Goal: Task Accomplishment & Management: Manage account settings

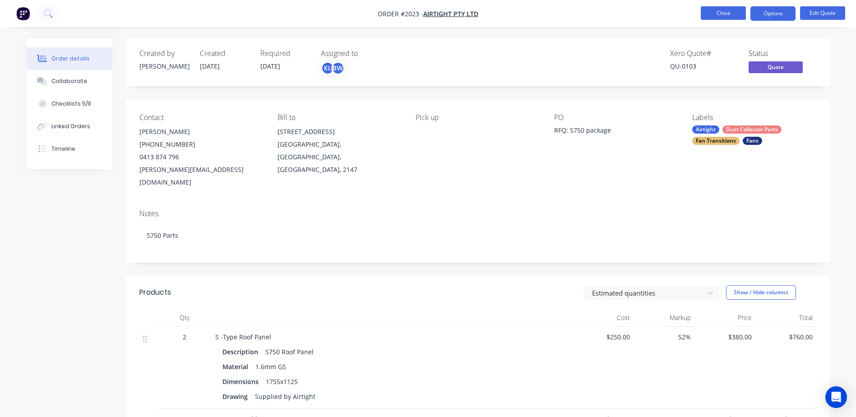
click at [723, 14] on button "Close" at bounding box center [723, 13] width 45 height 14
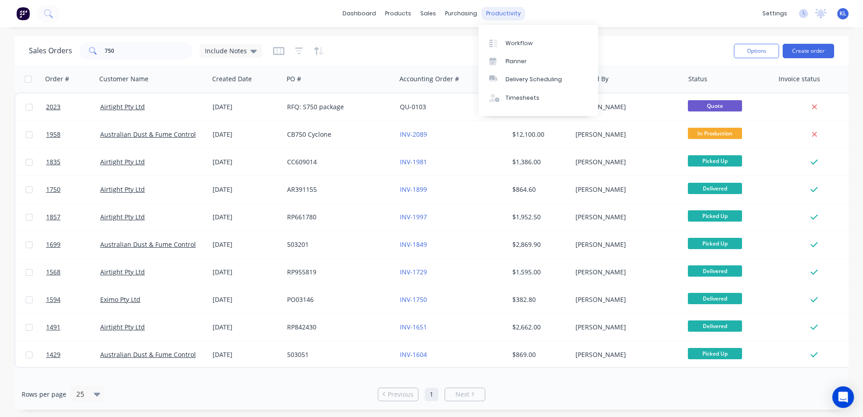
click at [486, 11] on div "productivity" at bounding box center [503, 14] width 44 height 14
click at [513, 39] on div "Workflow" at bounding box center [518, 43] width 27 height 8
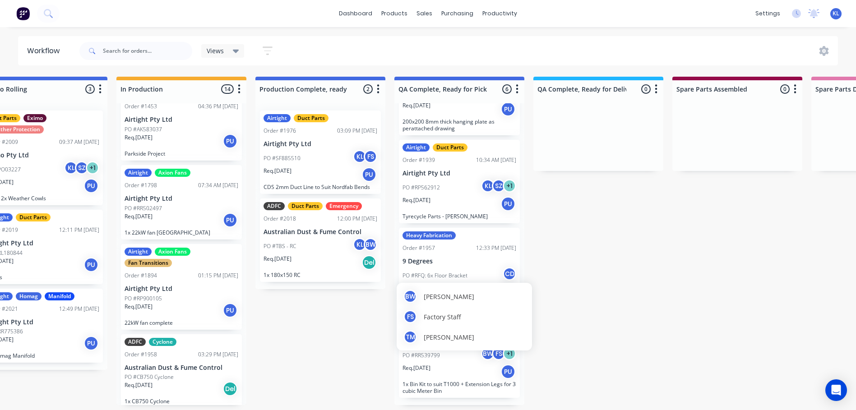
scroll to position [0, 459]
click at [637, 258] on div "Submitted 12 Status colour #273444 hex #273444 Save Cancel Summaries Total orde…" at bounding box center [548, 241] width 2028 height 329
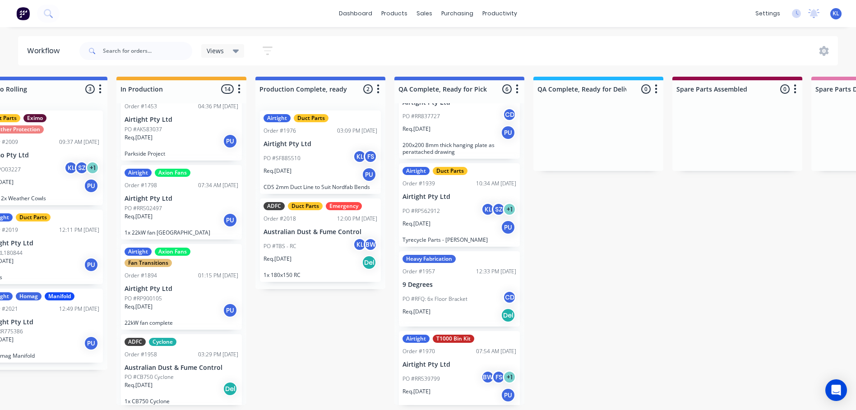
scroll to position [245, 0]
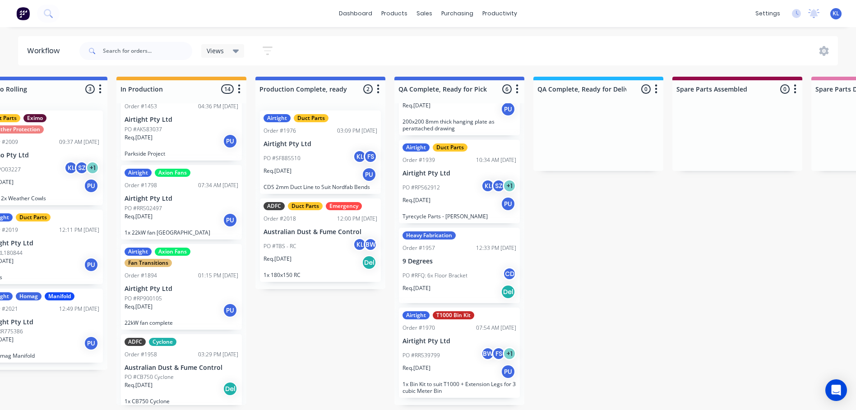
click at [455, 279] on p "PO #RFQ: 6x Floor Bracket" at bounding box center [435, 276] width 65 height 8
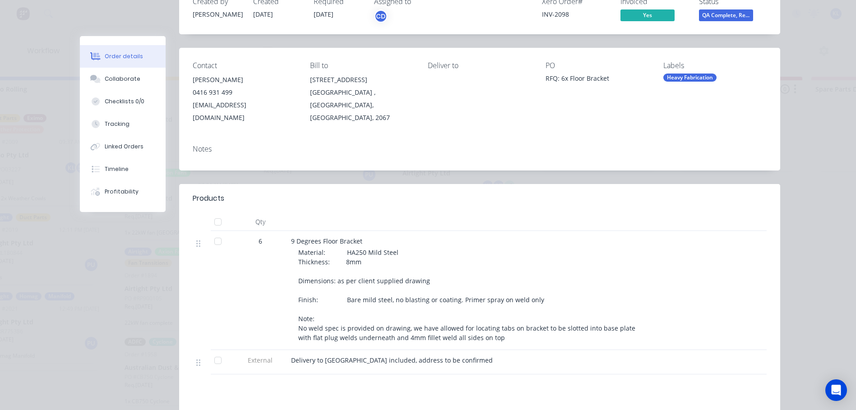
scroll to position [180, 0]
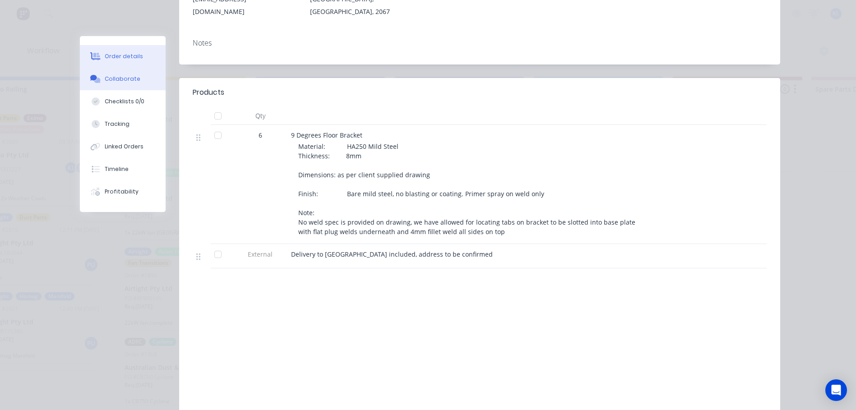
click at [110, 80] on div "Collaborate" at bounding box center [123, 79] width 36 height 8
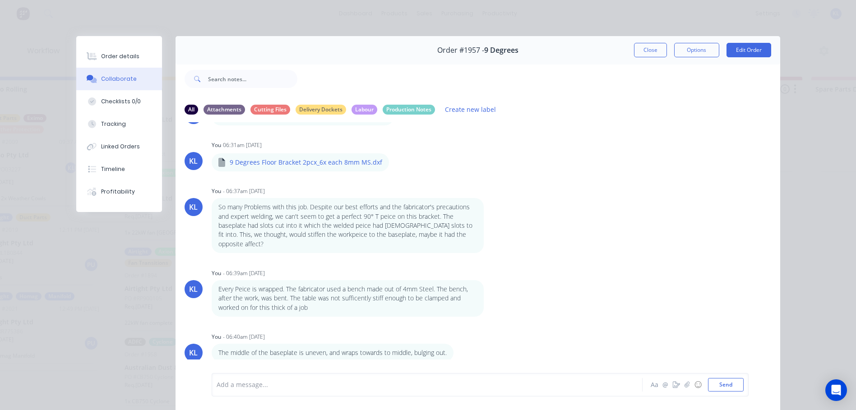
scroll to position [188, 0]
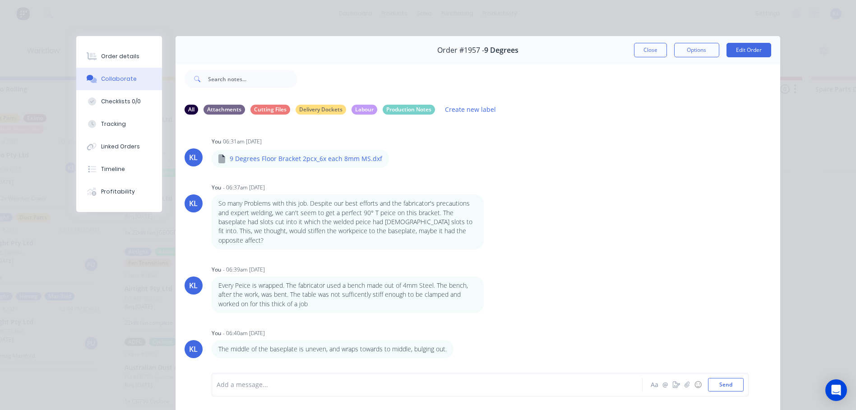
click at [289, 384] on div at bounding box center [414, 384] width 395 height 9
click at [262, 399] on div "Add a message... Aa @ ☺ Send" at bounding box center [478, 385] width 605 height 51
click at [261, 386] on div at bounding box center [414, 384] width 395 height 9
click at [261, 381] on div at bounding box center [414, 384] width 395 height 9
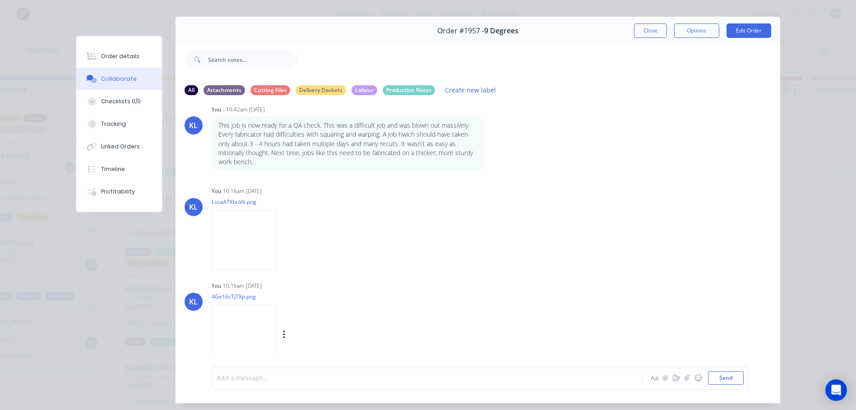
scroll to position [48, 0]
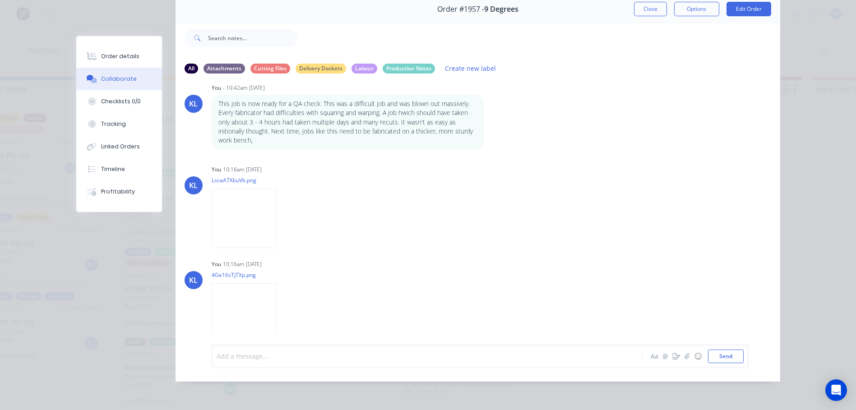
click at [282, 356] on div at bounding box center [414, 356] width 395 height 9
click at [721, 345] on div "This got delivered by @Cam to Chatswood Aa @ ☺ Send" at bounding box center [480, 356] width 537 height 23
click at [722, 353] on button "Send" at bounding box center [726, 357] width 36 height 14
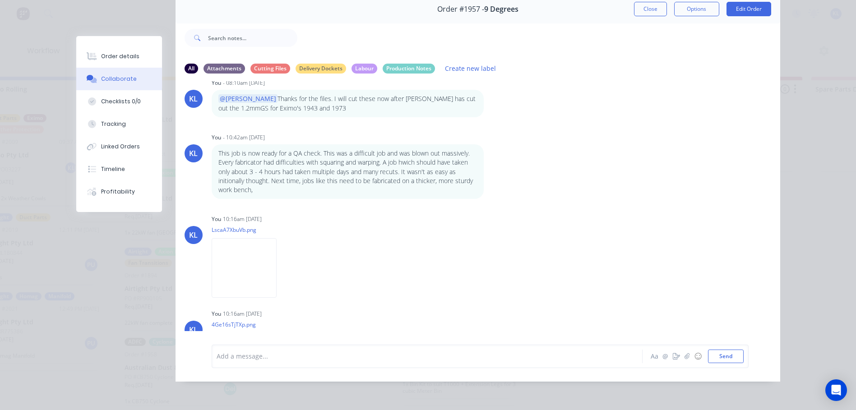
scroll to position [548, 0]
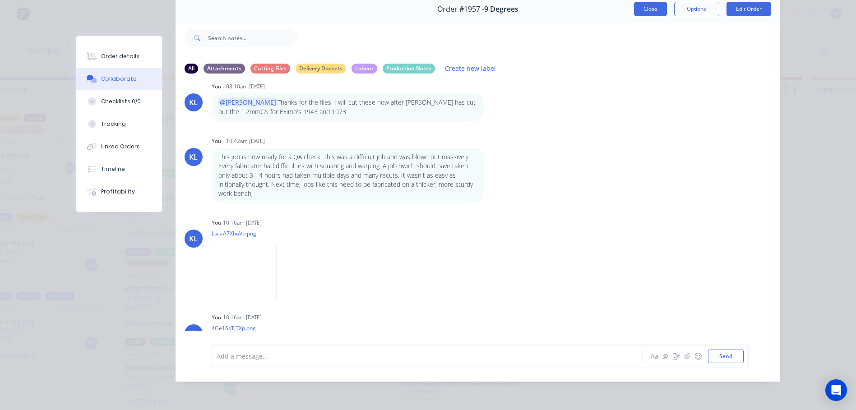
click at [642, 5] on button "Close" at bounding box center [650, 9] width 33 height 14
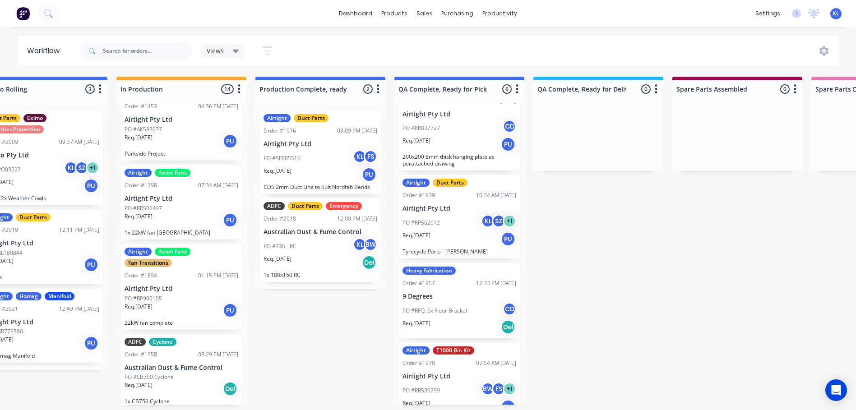
scroll to position [245, 0]
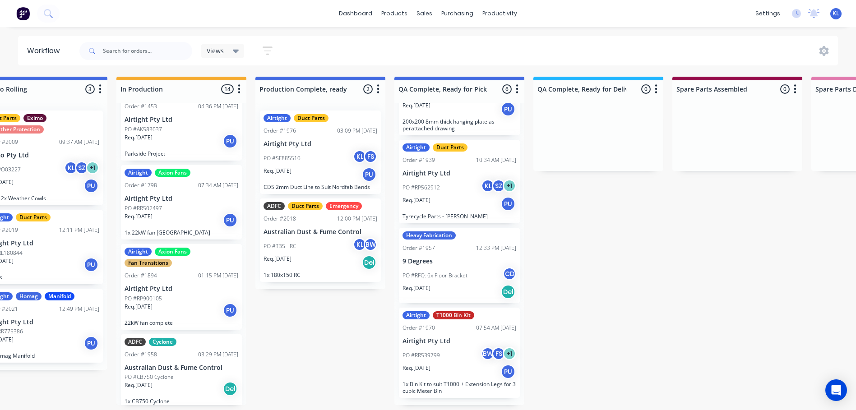
click at [301, 167] on div "Req. [DATE] PU" at bounding box center [321, 174] width 114 height 15
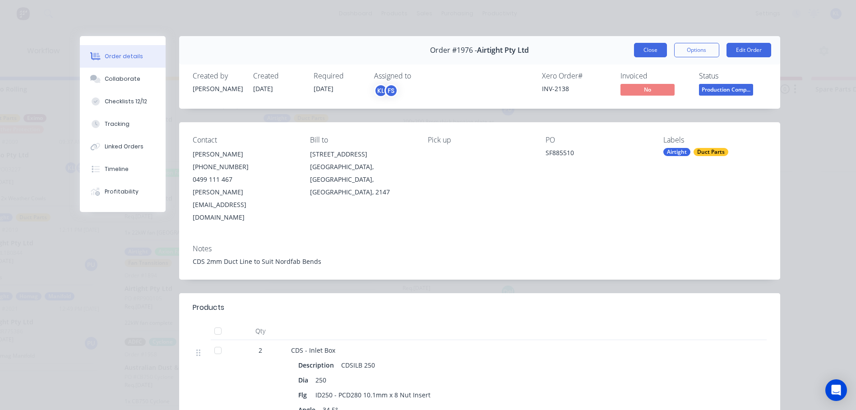
click at [634, 49] on button "Close" at bounding box center [650, 50] width 33 height 14
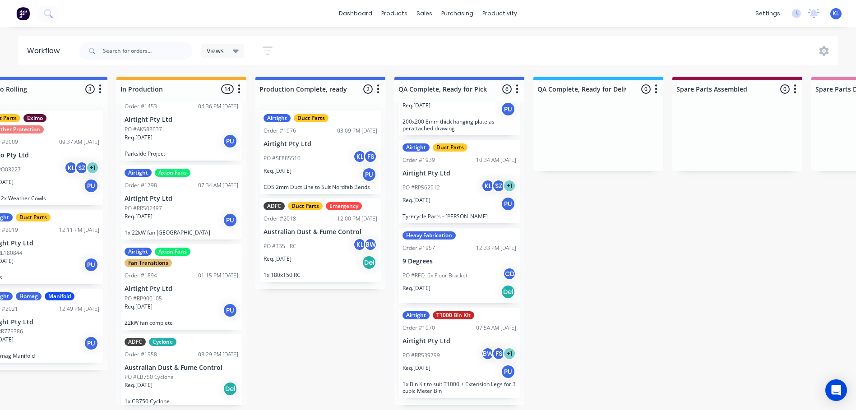
click at [454, 265] on p "9 Degrees" at bounding box center [460, 262] width 114 height 8
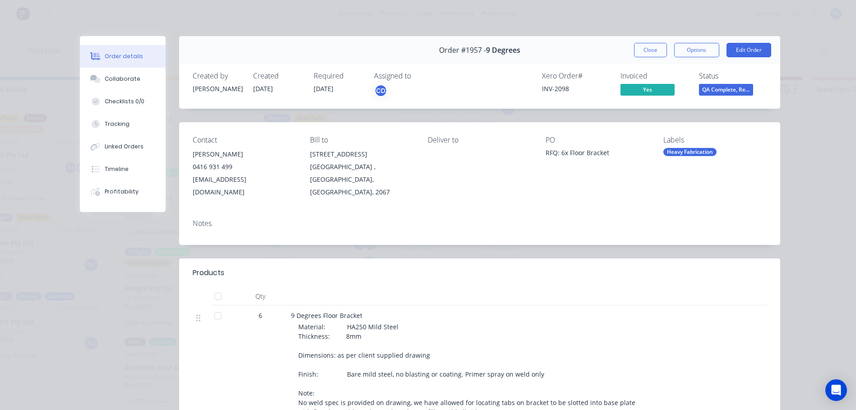
click at [723, 93] on span "QA Complete, Re..." at bounding box center [726, 89] width 54 height 11
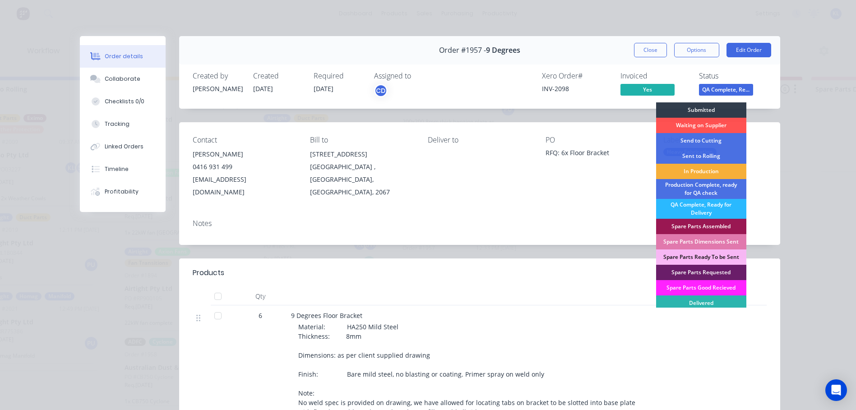
scroll to position [15, 0]
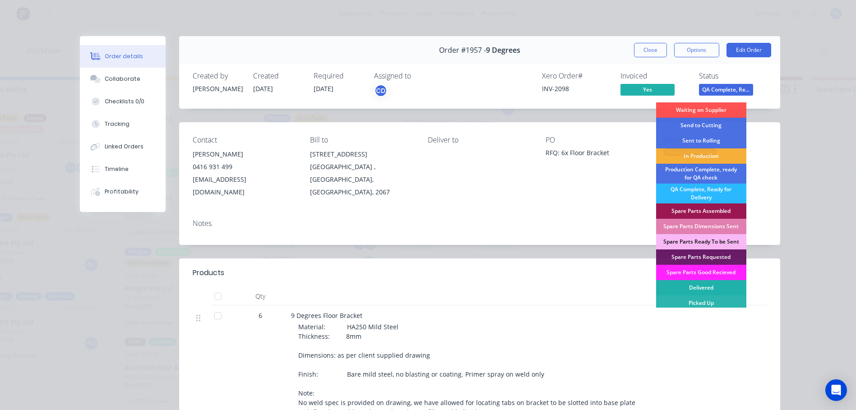
click at [698, 286] on div "Delivered" at bounding box center [701, 287] width 90 height 15
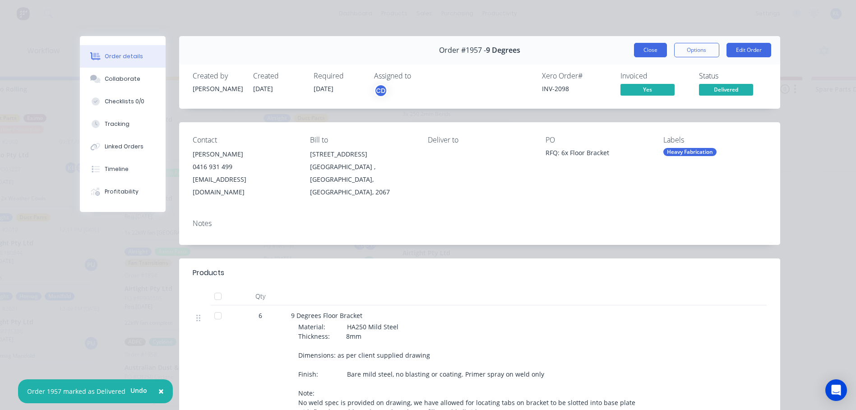
click at [640, 53] on button "Close" at bounding box center [650, 50] width 33 height 14
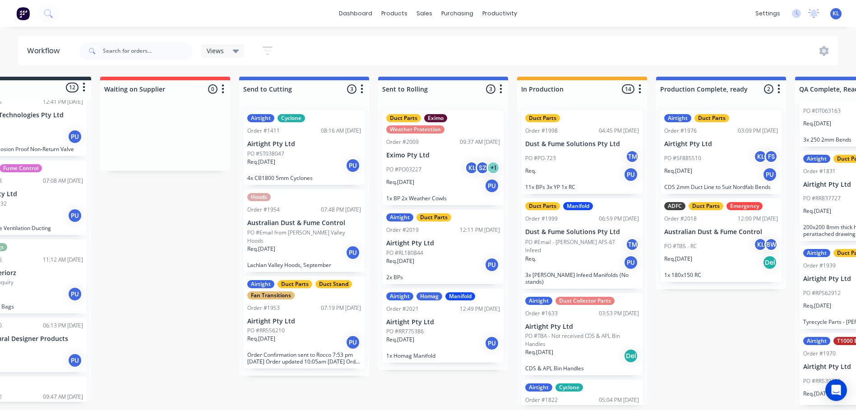
scroll to position [2, 58]
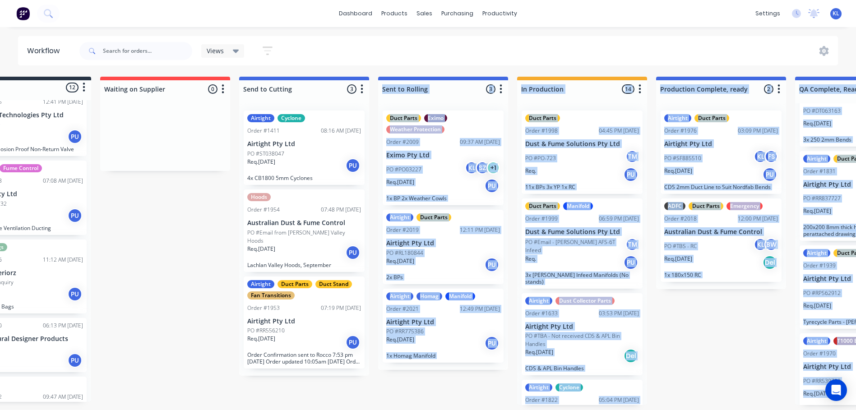
drag, startPoint x: 324, startPoint y: 410, endPoint x: 146, endPoint y: 437, distance: 180.4
click at [146, 356] on html "dashboard products sales purchasing productivity dashboard products Product Cat…" at bounding box center [370, 178] width 856 height 356
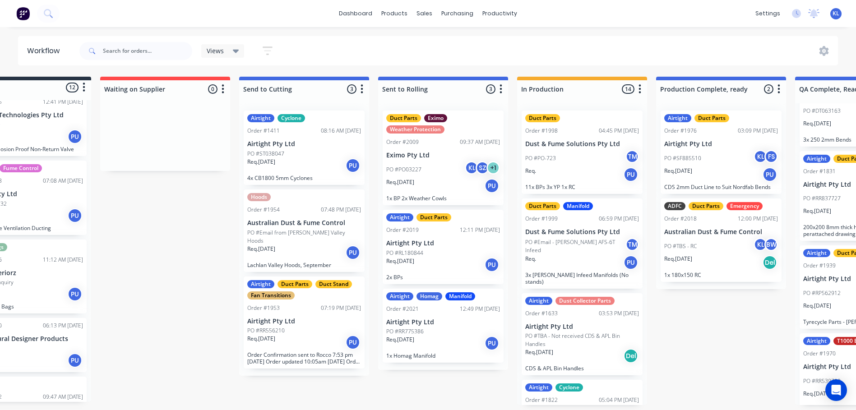
drag, startPoint x: 146, startPoint y: 437, endPoint x: 191, endPoint y: 339, distance: 108.2
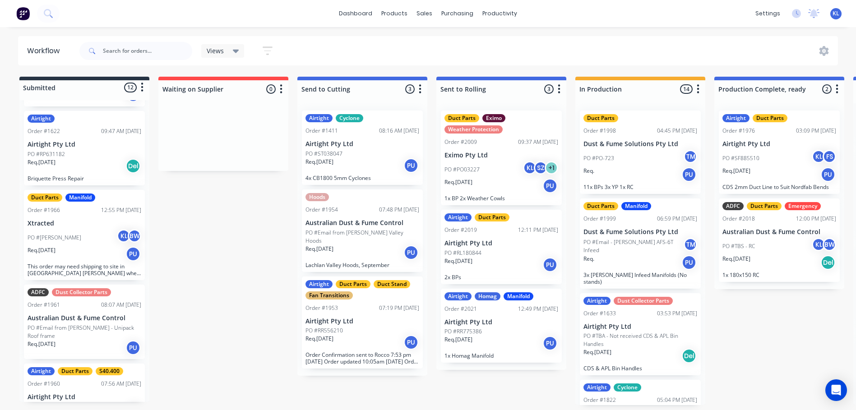
scroll to position [451, 0]
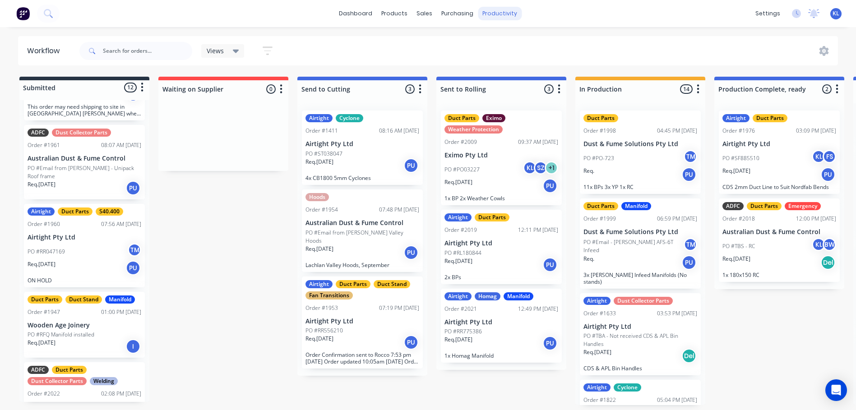
click at [498, 14] on div "productivity" at bounding box center [500, 14] width 44 height 14
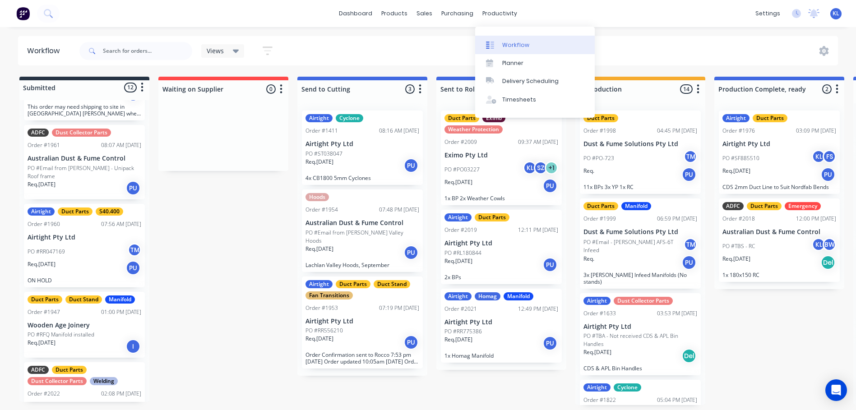
click at [509, 41] on div "Workflow" at bounding box center [515, 45] width 27 height 8
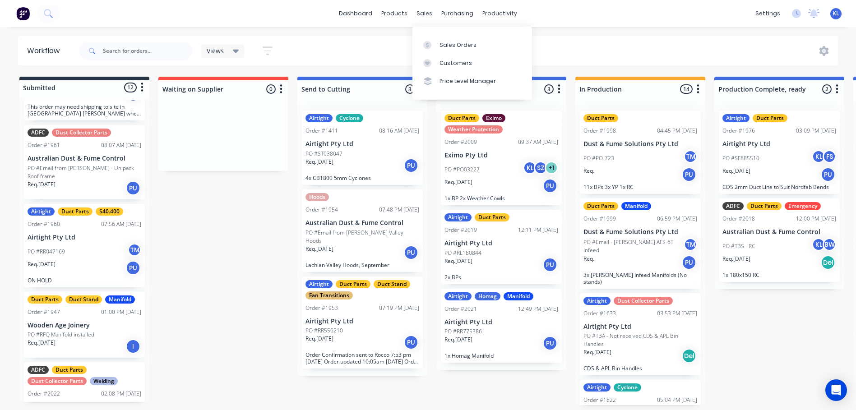
click at [412, 4] on div "dashboard products sales purchasing productivity dashboard products Product Cat…" at bounding box center [428, 13] width 856 height 27
click at [423, 11] on div "sales" at bounding box center [424, 14] width 25 height 14
click at [453, 37] on link "Sales Orders" at bounding box center [472, 45] width 120 height 18
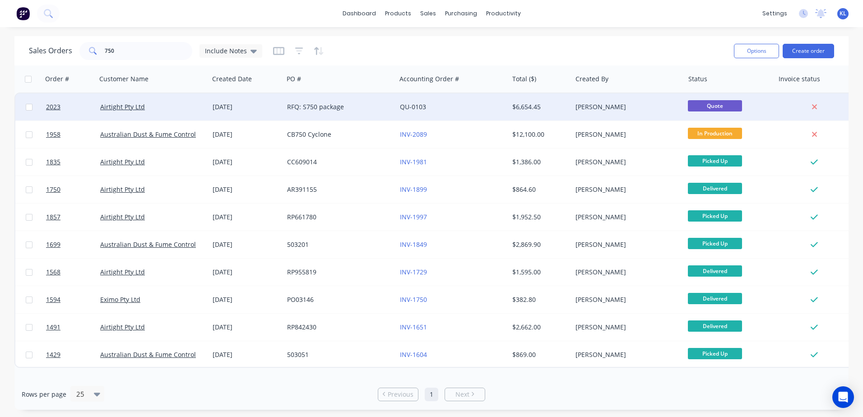
click at [289, 109] on div "RFQ: S750 package" at bounding box center [337, 106] width 100 height 9
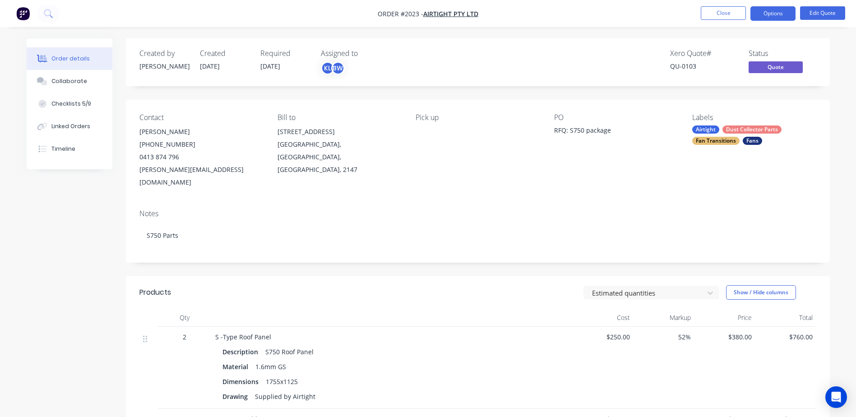
click at [775, 69] on span "Quote" at bounding box center [776, 66] width 54 height 11
click at [815, 15] on button "Edit Quote" at bounding box center [822, 13] width 45 height 14
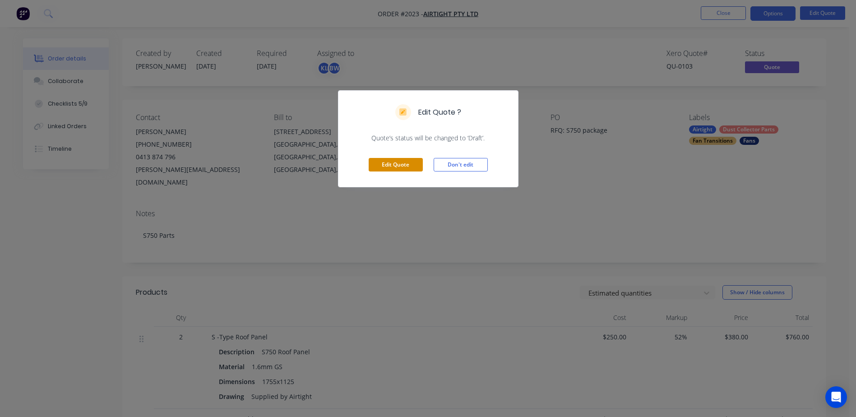
click at [382, 164] on button "Edit Quote" at bounding box center [396, 165] width 54 height 14
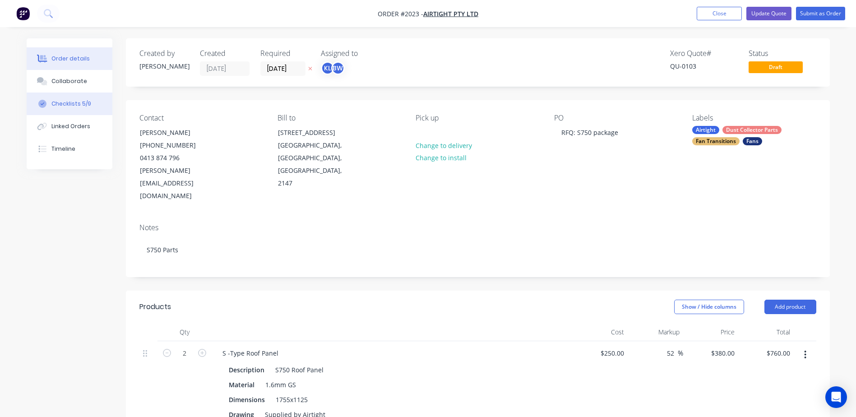
click at [70, 99] on button "Checklists 5/9" at bounding box center [70, 104] width 86 height 23
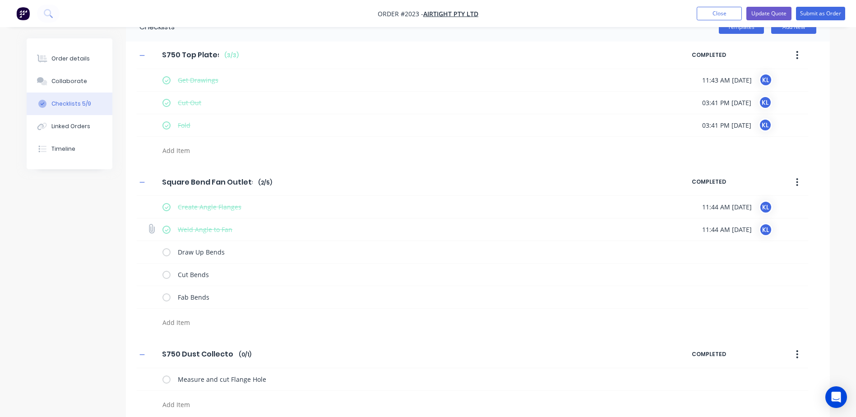
scroll to position [33, 0]
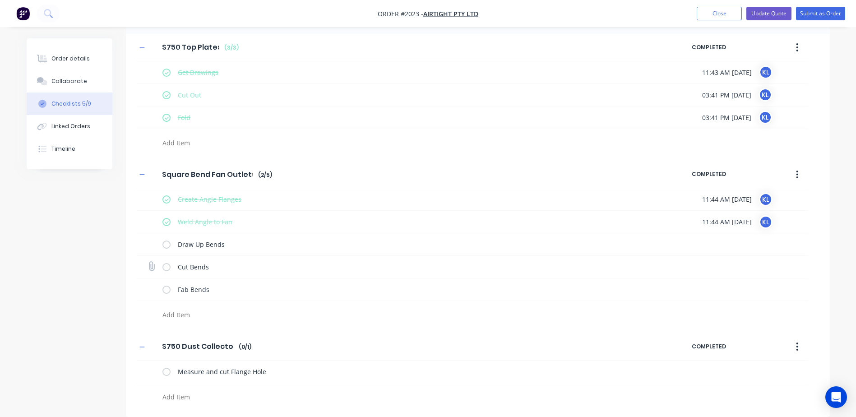
click at [167, 266] on label at bounding box center [166, 266] width 8 height 9
click at [0, 0] on input "checkbox" at bounding box center [0, 0] width 0 height 0
click at [171, 245] on label at bounding box center [166, 244] width 8 height 9
click at [0, 0] on input "checkbox" at bounding box center [0, 0] width 0 height 0
click at [166, 370] on label at bounding box center [166, 371] width 8 height 9
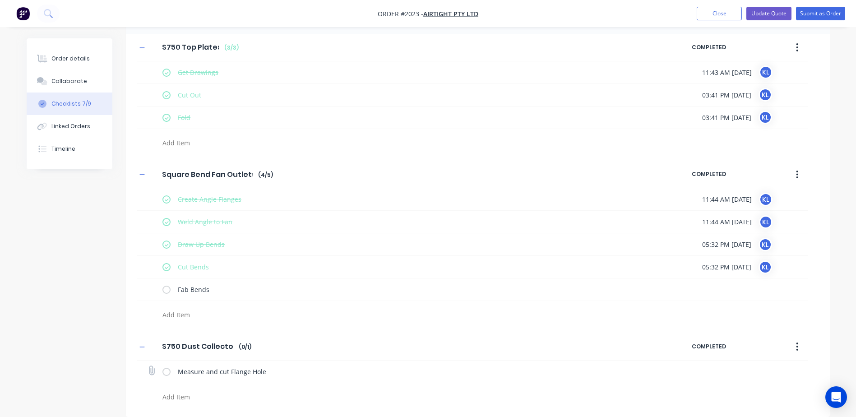
click at [0, 0] on input "checkbox" at bounding box center [0, 0] width 0 height 0
type textarea "x"
click at [98, 314] on div "Checklists Templates Add New S750 Top Plates S750 Top Plates Enter Checklist na…" at bounding box center [428, 211] width 803 height 412
click at [69, 64] on button "Order details" at bounding box center [70, 58] width 86 height 23
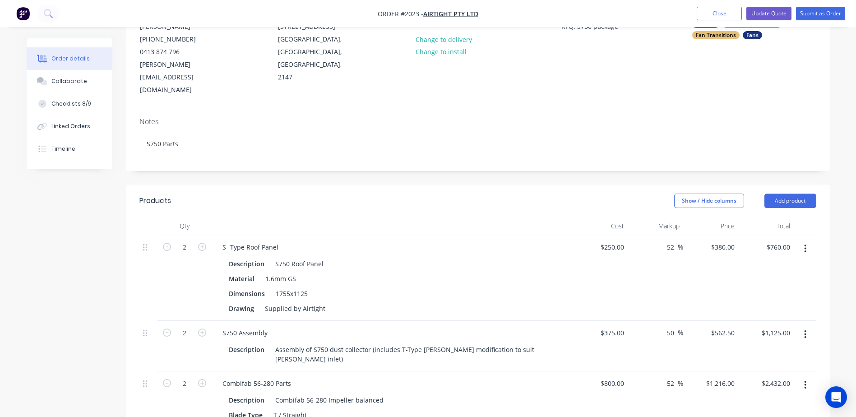
scroll to position [90, 0]
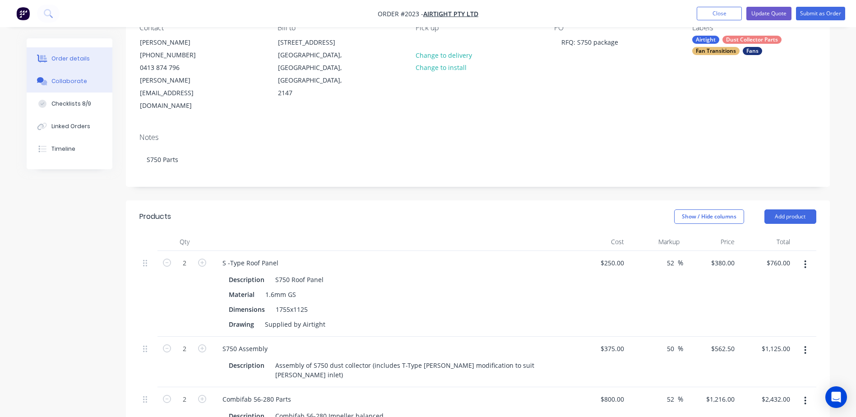
click at [62, 78] on div "Collaborate" at bounding box center [69, 81] width 36 height 8
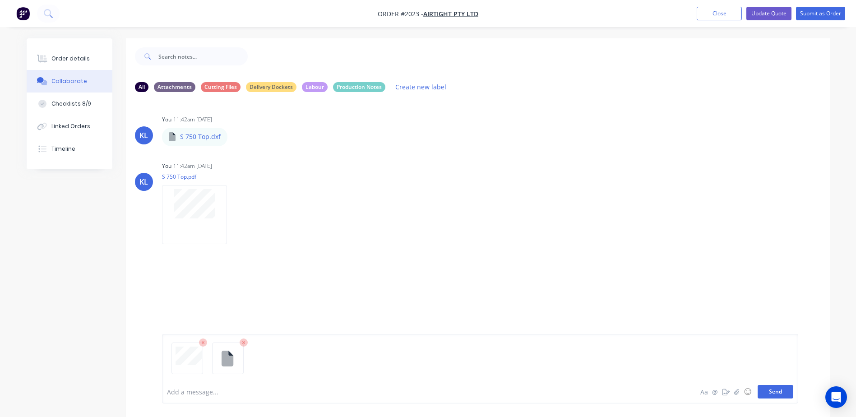
click at [764, 392] on button "Send" at bounding box center [776, 392] width 36 height 14
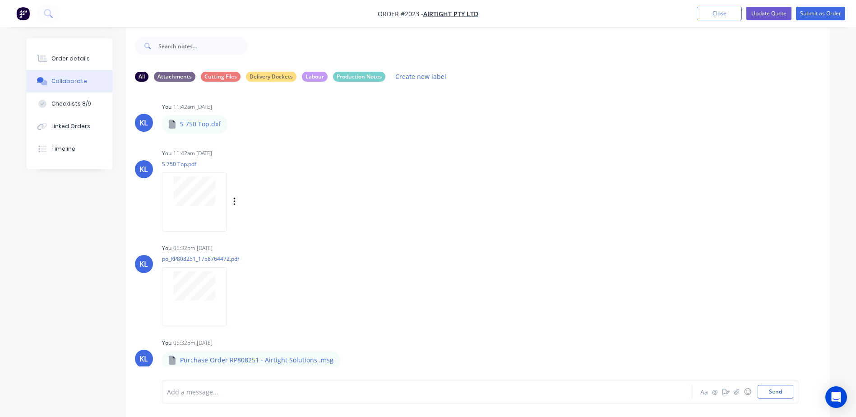
scroll to position [14, 0]
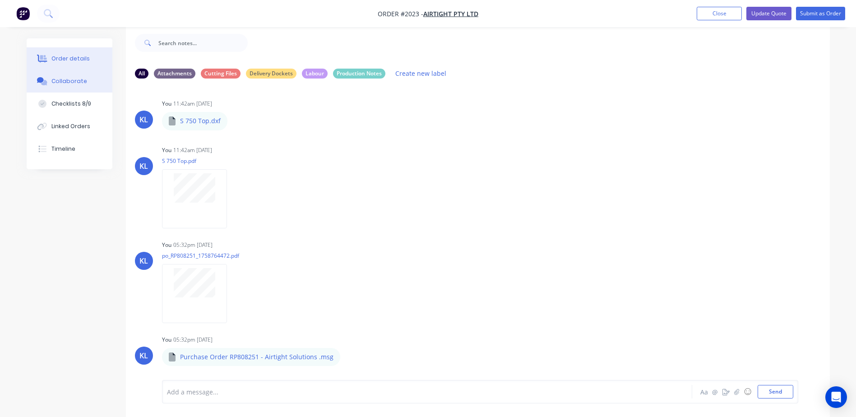
click at [86, 52] on button "Order details" at bounding box center [70, 58] width 86 height 23
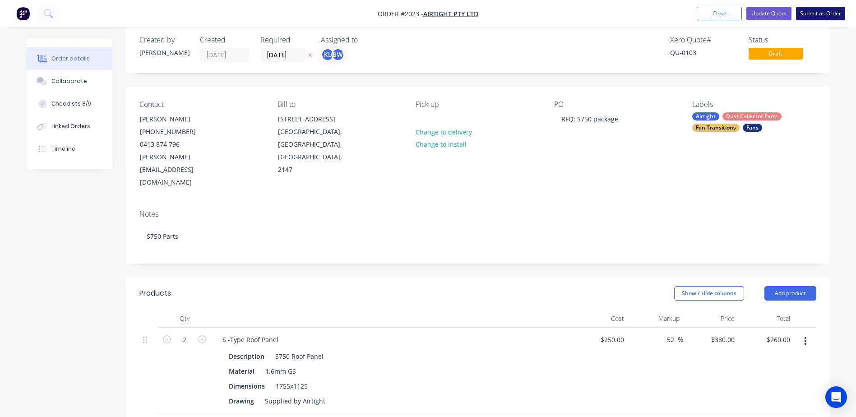
click at [818, 10] on button "Submit as Order" at bounding box center [820, 14] width 49 height 14
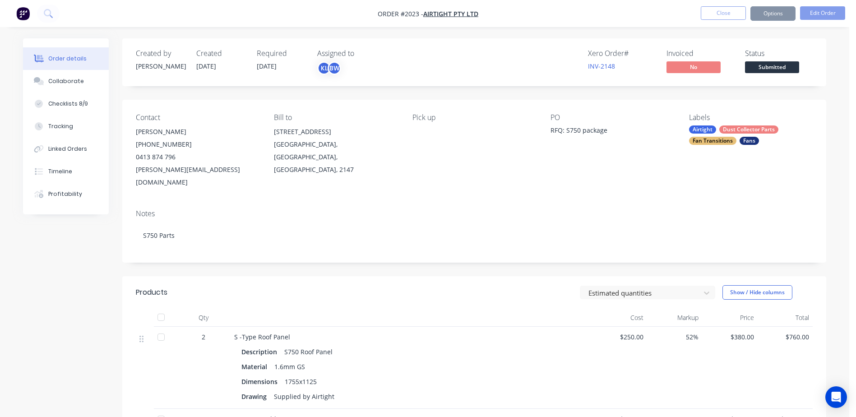
click at [779, 67] on span "Submitted" at bounding box center [772, 66] width 54 height 11
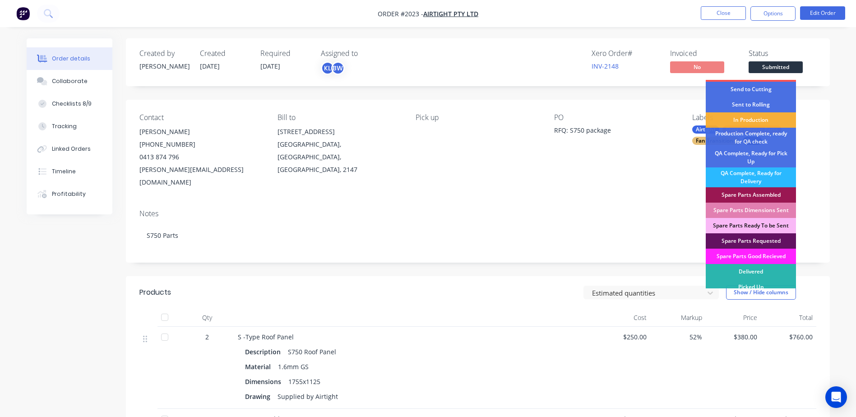
scroll to position [20, 0]
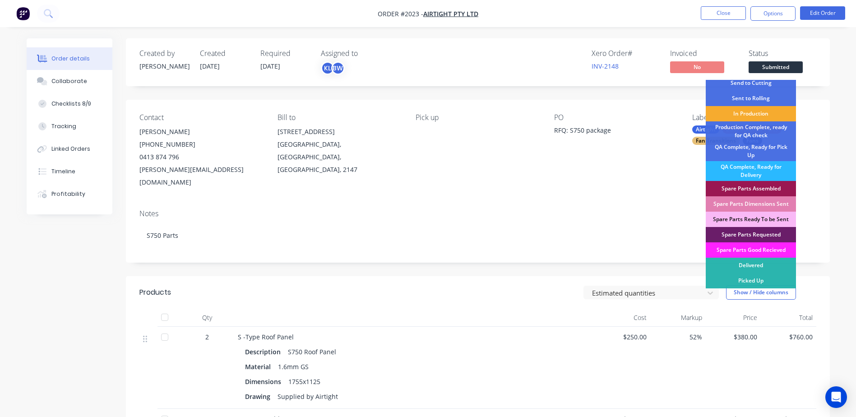
click at [771, 110] on div "In Production" at bounding box center [751, 113] width 90 height 15
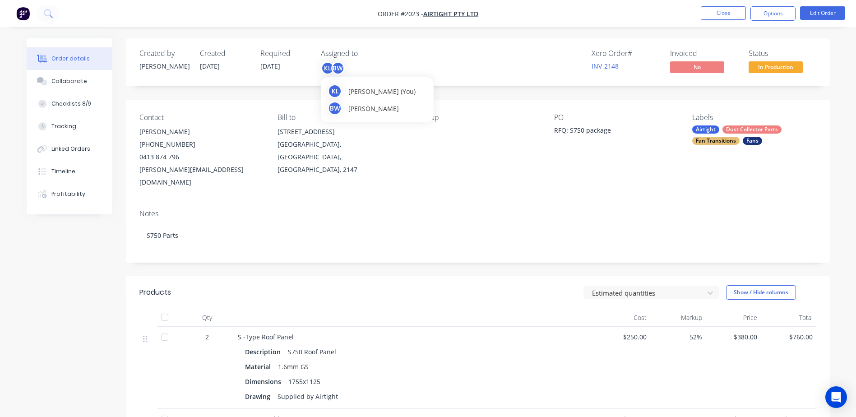
click at [338, 66] on div "BW" at bounding box center [338, 68] width 14 height 14
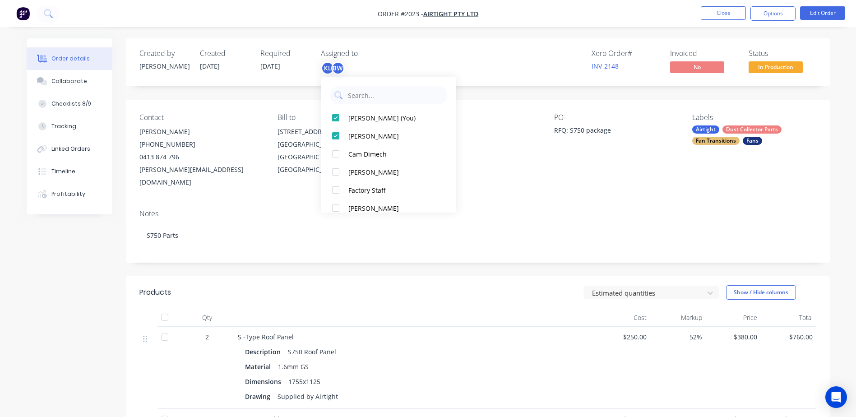
click at [513, 91] on div "Created by [PERSON_NAME] Created [DATE] Required [DATE] Assigned to KL BW Xero …" at bounding box center [478, 385] width 704 height 694
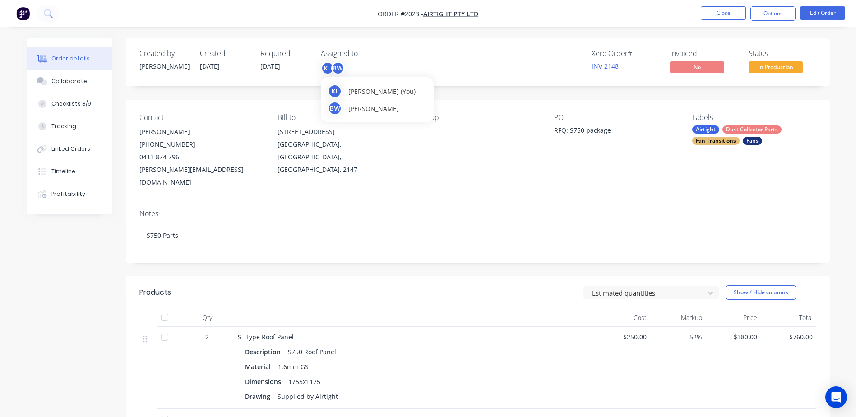
click at [337, 64] on div "BW" at bounding box center [338, 68] width 14 height 14
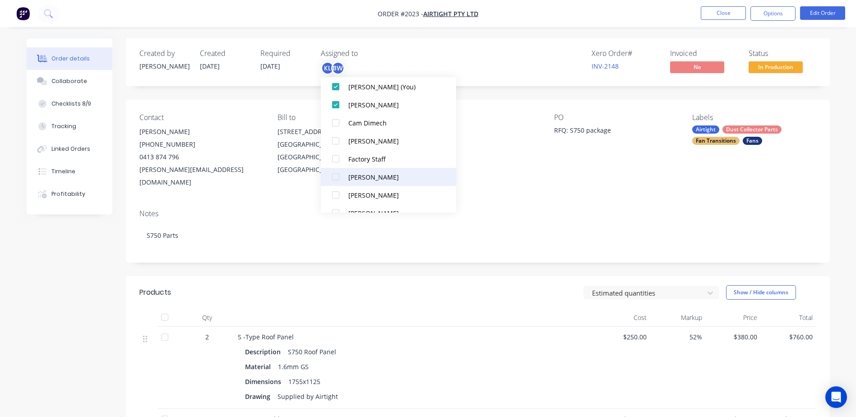
scroll to position [63, 0]
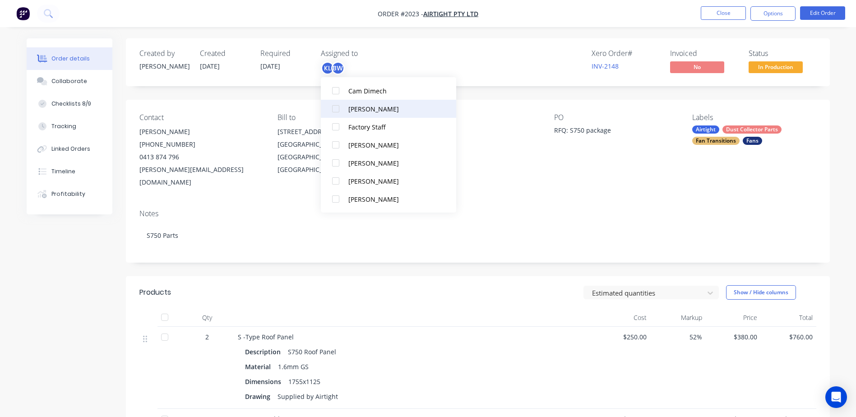
click at [371, 106] on div "[PERSON_NAME]" at bounding box center [393, 108] width 90 height 9
click at [520, 92] on div "Created by [PERSON_NAME] Created [DATE] Required [DATE] Assigned to KL BW DI Xe…" at bounding box center [478, 385] width 704 height 694
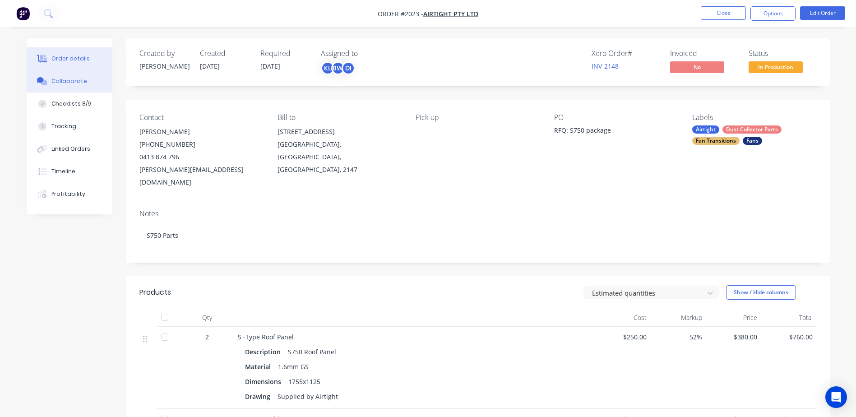
click at [61, 90] on button "Collaborate" at bounding box center [70, 81] width 86 height 23
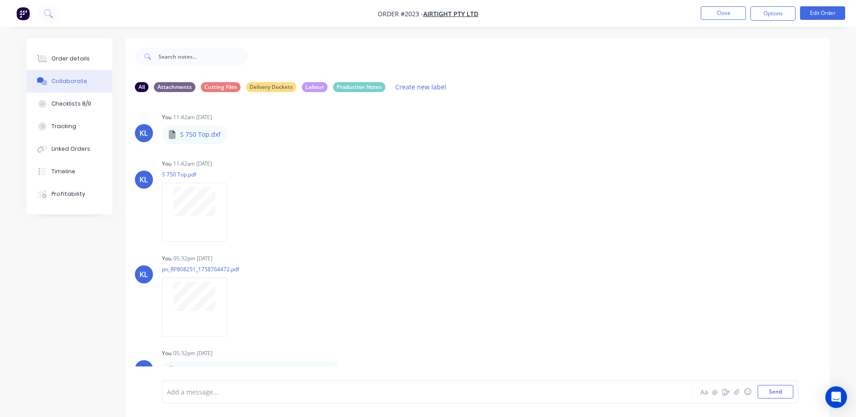
scroll to position [14, 0]
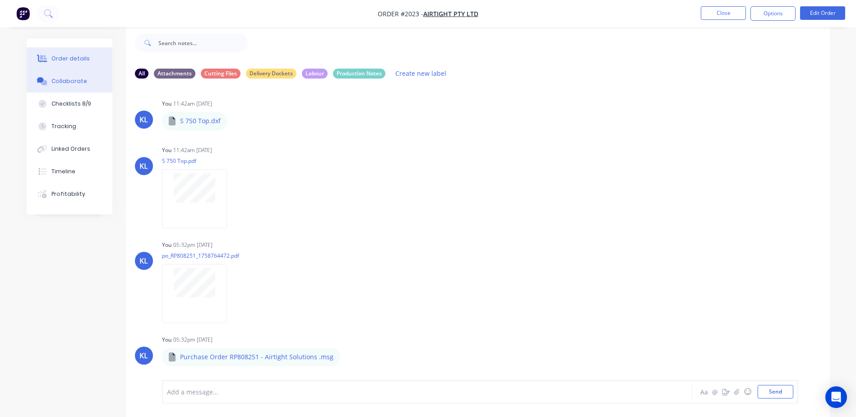
click at [62, 52] on button "Order details" at bounding box center [70, 58] width 86 height 23
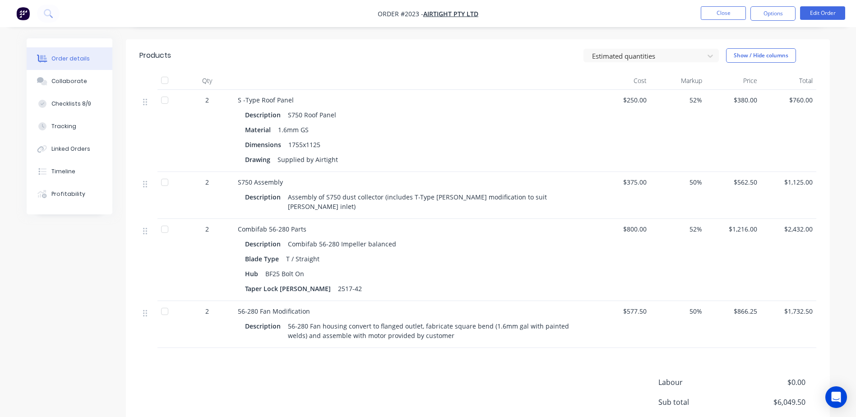
scroll to position [239, 0]
click at [74, 83] on div "Collaborate" at bounding box center [69, 81] width 36 height 8
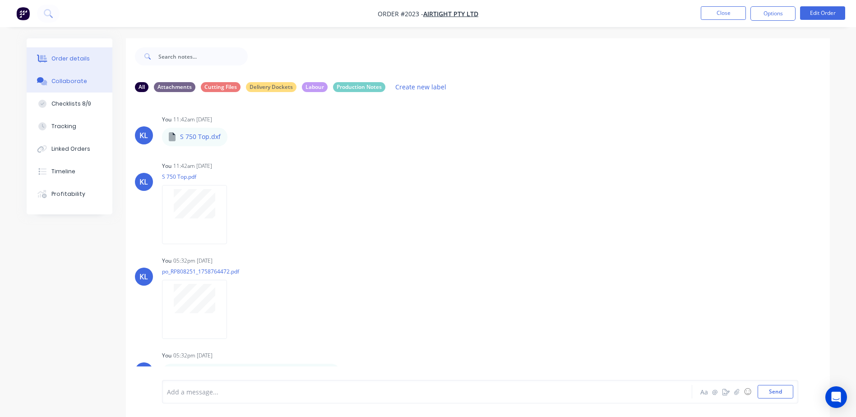
click at [49, 65] on button "Order details" at bounding box center [70, 58] width 86 height 23
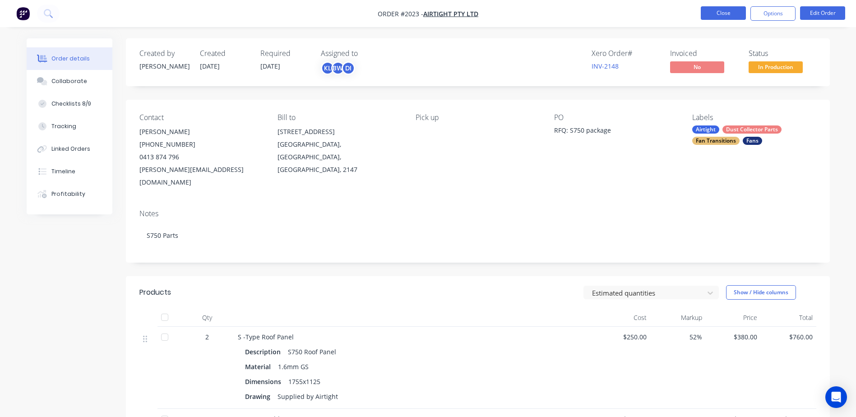
click at [721, 14] on button "Close" at bounding box center [723, 13] width 45 height 14
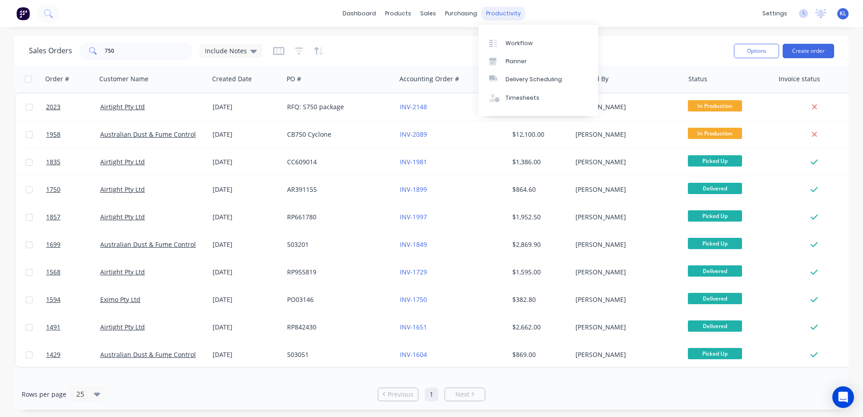
click at [506, 15] on div "productivity" at bounding box center [503, 14] width 44 height 14
click at [517, 35] on link "Workflow" at bounding box center [538, 43] width 120 height 18
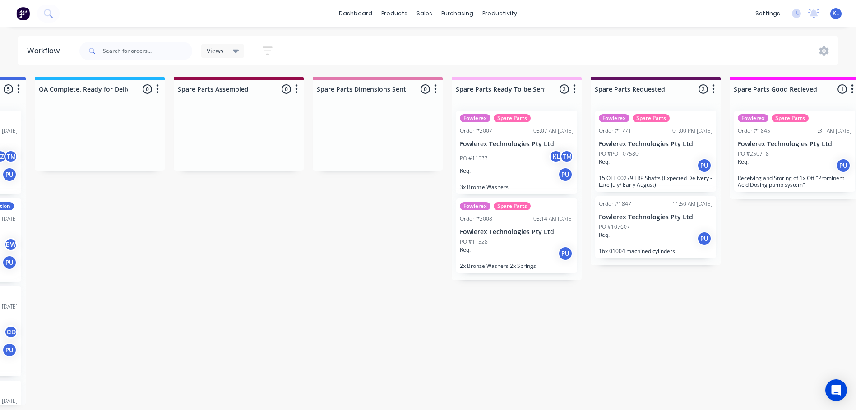
scroll to position [0, 959]
click at [526, 168] on div "Req. PU" at bounding box center [515, 174] width 114 height 15
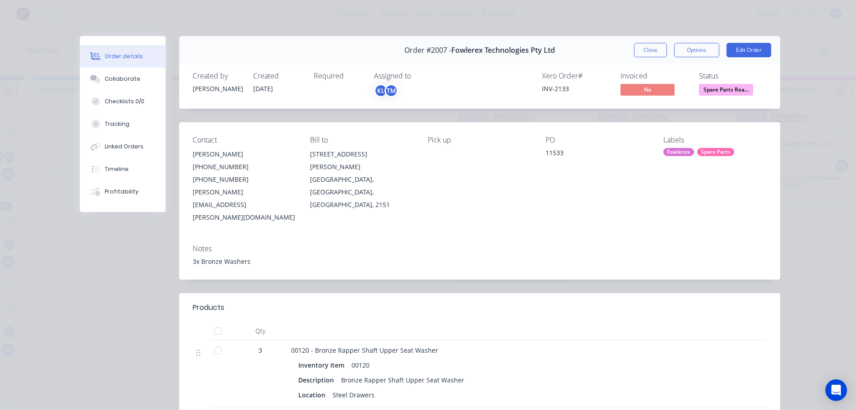
click at [736, 90] on span "Spare Parts Rea..." at bounding box center [726, 89] width 54 height 11
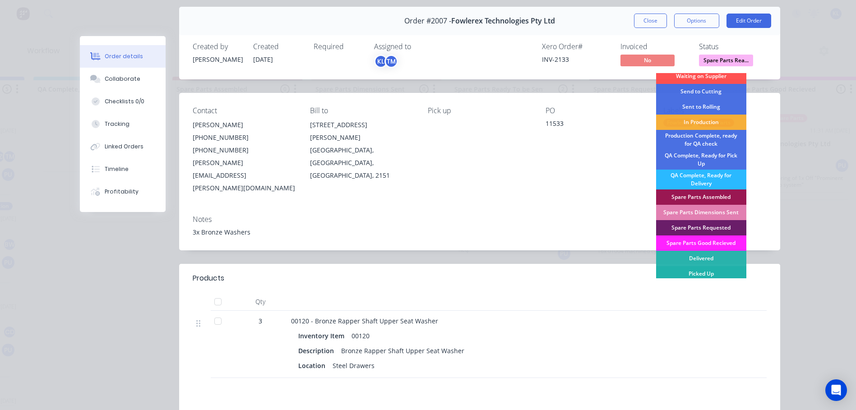
scroll to position [45, 0]
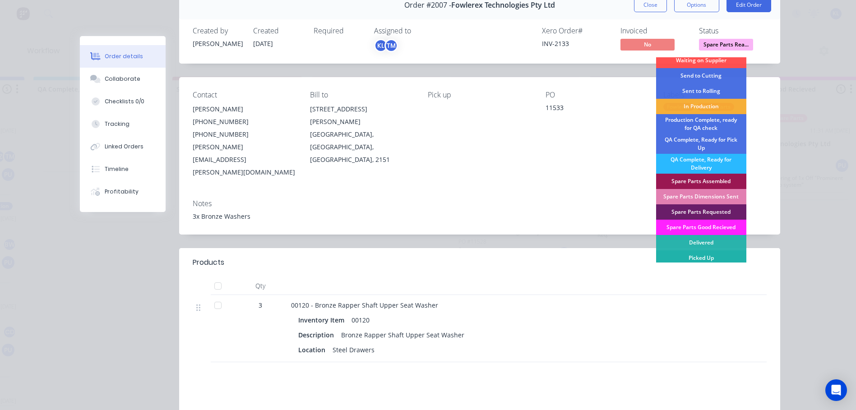
click at [700, 259] on div "Picked Up" at bounding box center [701, 257] width 90 height 15
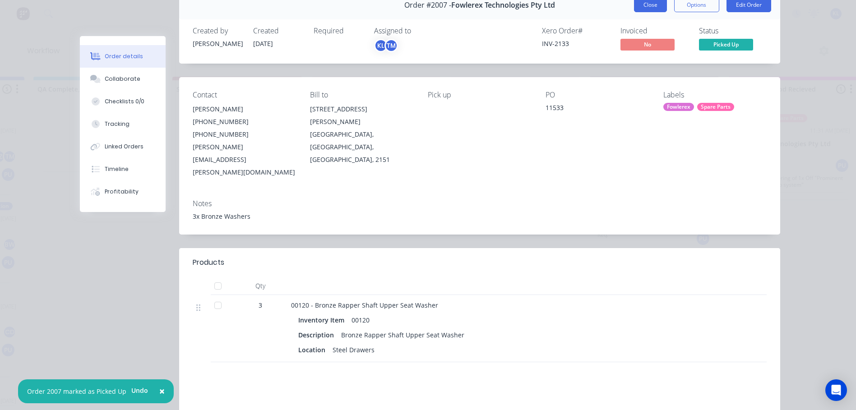
click at [651, 6] on button "Close" at bounding box center [650, 5] width 33 height 14
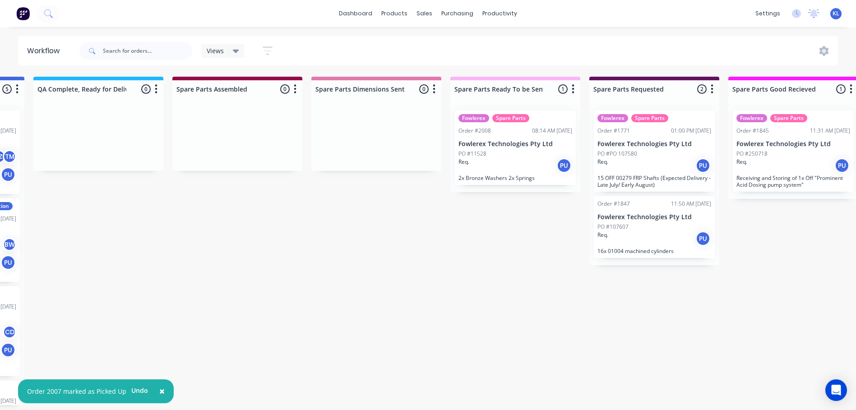
click at [531, 140] on p "Fowlerex Technologies Pty Ltd" at bounding box center [515, 144] width 114 height 8
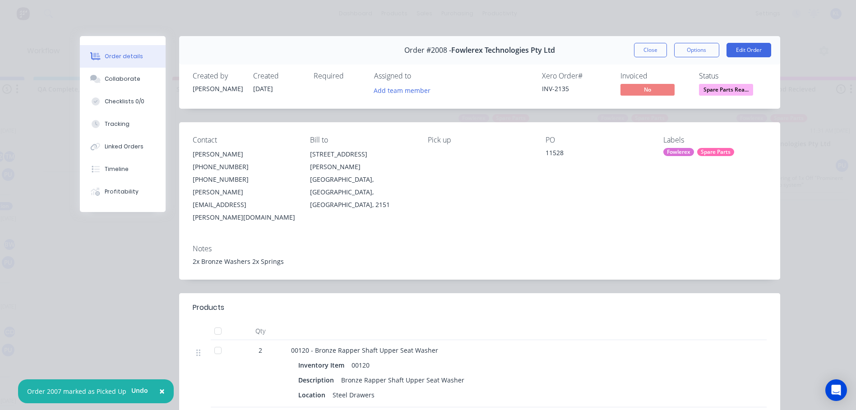
click at [718, 97] on button "Spare Parts Rea..." at bounding box center [726, 91] width 54 height 14
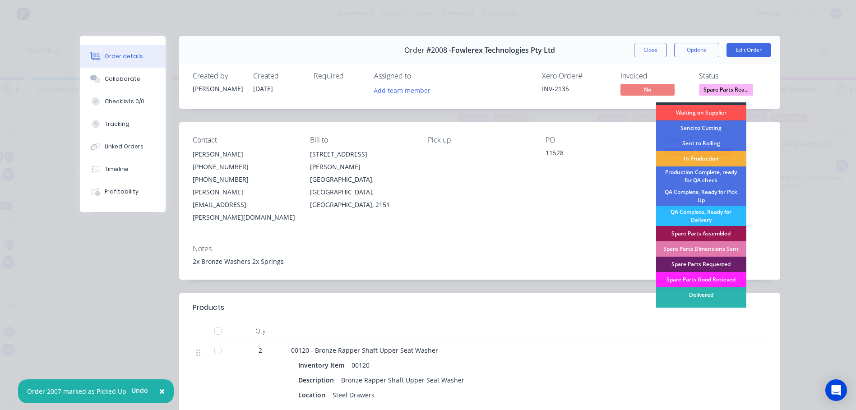
scroll to position [20, 0]
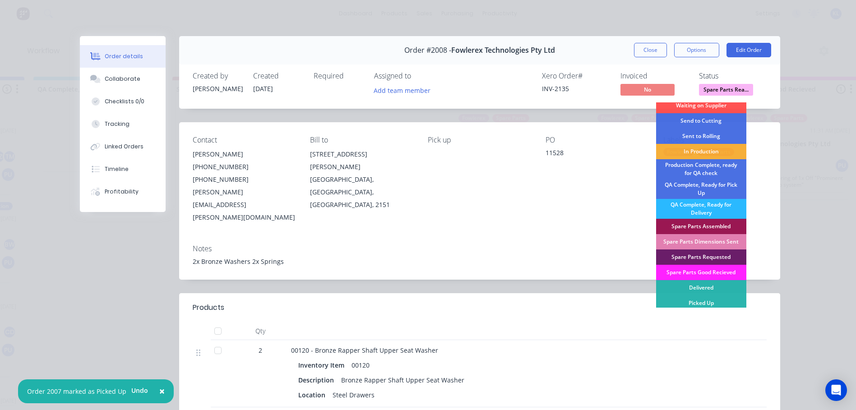
click at [723, 306] on div "Picked Up" at bounding box center [701, 303] width 90 height 15
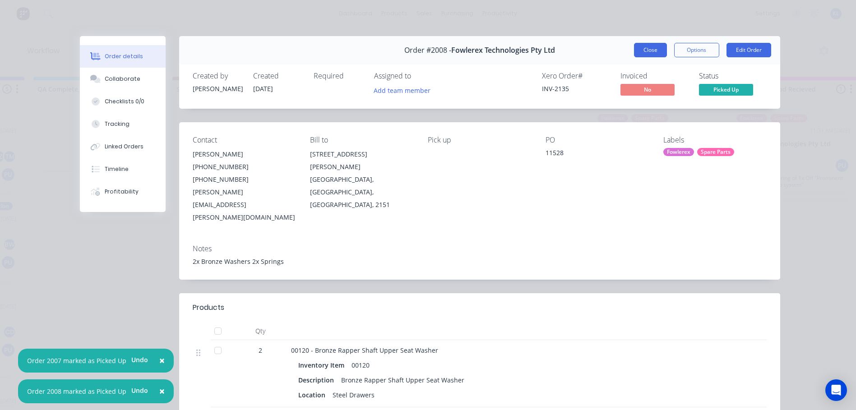
click at [635, 44] on button "Close" at bounding box center [650, 50] width 33 height 14
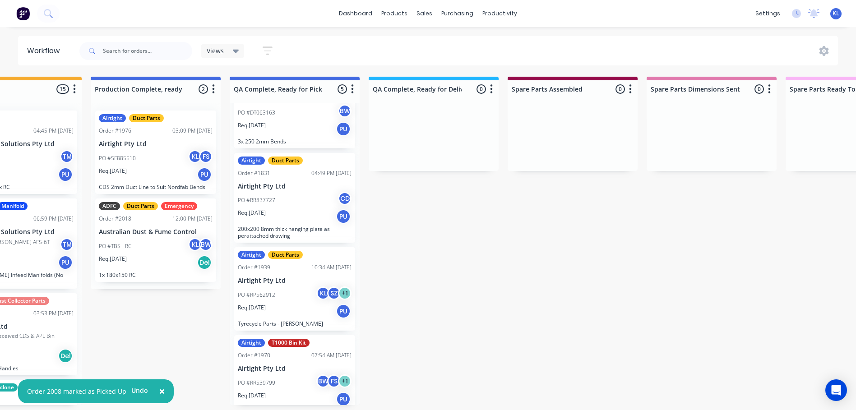
scroll to position [166, 0]
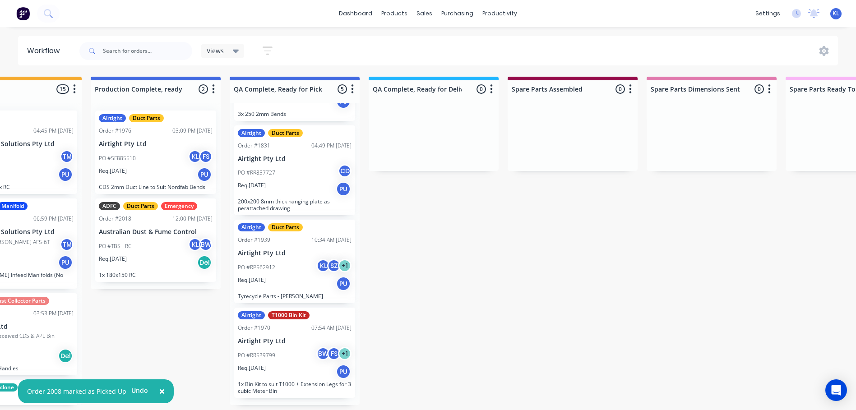
drag, startPoint x: 354, startPoint y: 378, endPoint x: 354, endPoint y: 373, distance: 5.0
click at [354, 375] on div "D&FS Duct Parts Order #2004 08:11 AM [DATE] Dust & Fume Solutions Pty Ltd PO #E…" at bounding box center [295, 254] width 130 height 302
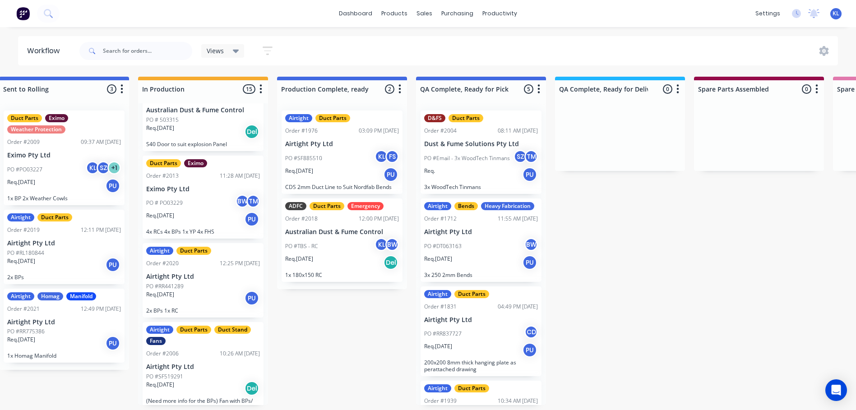
scroll to position [1005, 0]
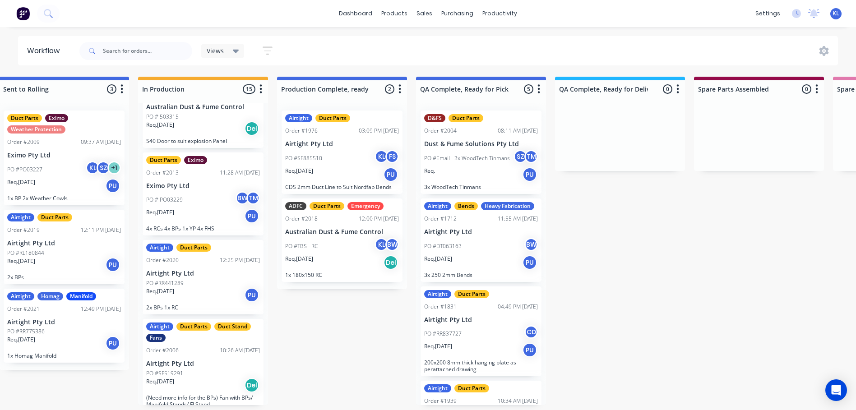
click at [204, 45] on div "Views" at bounding box center [222, 51] width 43 height 14
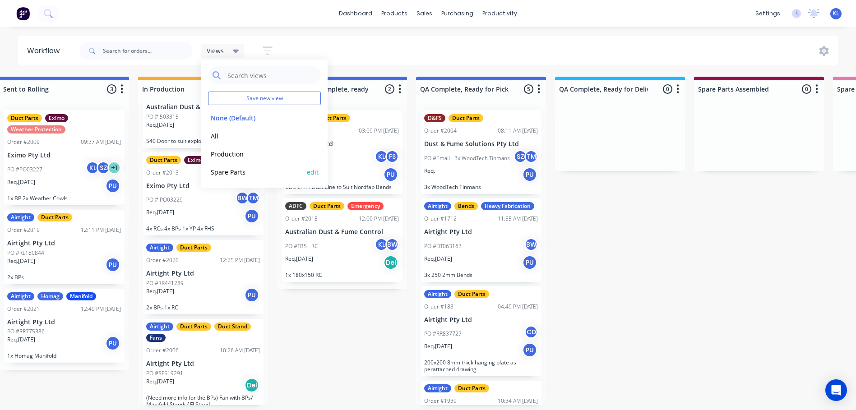
click at [219, 167] on button "Spare Parts" at bounding box center [256, 172] width 96 height 10
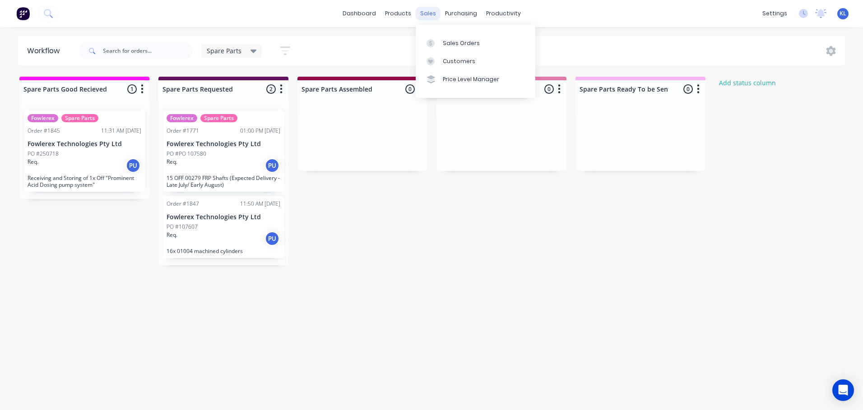
click at [430, 16] on div "sales" at bounding box center [428, 14] width 25 height 14
click at [463, 40] on div "Sales Orders" at bounding box center [461, 43] width 37 height 8
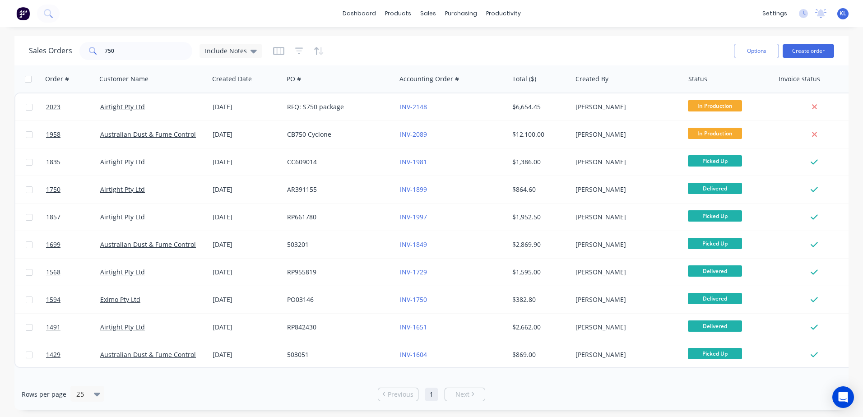
click at [510, 23] on div "dashboard products sales purchasing productivity dashboard products Product Cat…" at bounding box center [431, 13] width 863 height 27
click at [502, 16] on div "productivity" at bounding box center [503, 14] width 44 height 14
click at [519, 43] on div "Workflow" at bounding box center [518, 43] width 27 height 8
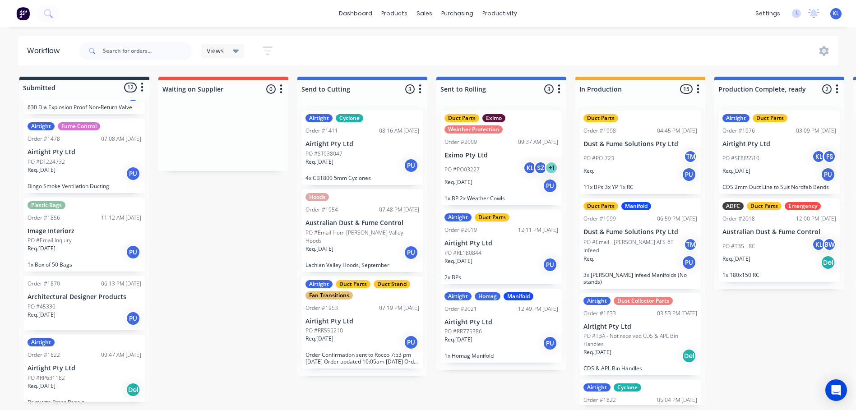
scroll to position [82, 0]
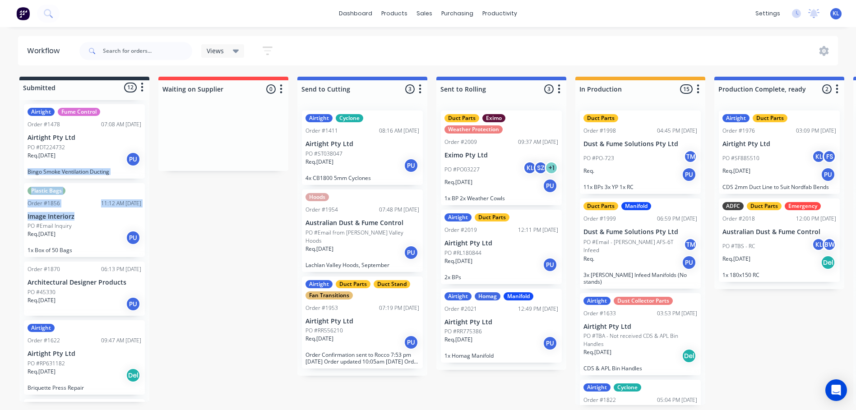
drag, startPoint x: 144, startPoint y: 210, endPoint x: 145, endPoint y: 165, distance: 45.1
click at [145, 165] on div "Fowlerex Non Return Valve Order #1705 12:41 PM [DATE] Fowlerex Technologies Pty…" at bounding box center [84, 251] width 130 height 302
drag, startPoint x: 145, startPoint y: 165, endPoint x: 171, endPoint y: 194, distance: 39.6
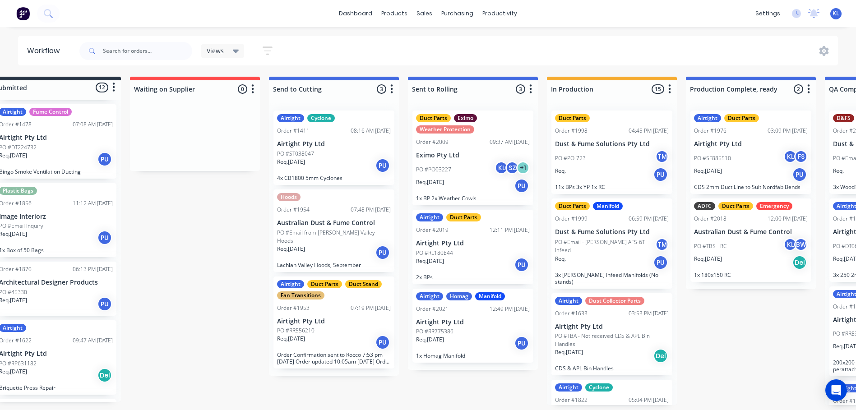
scroll to position [2, 0]
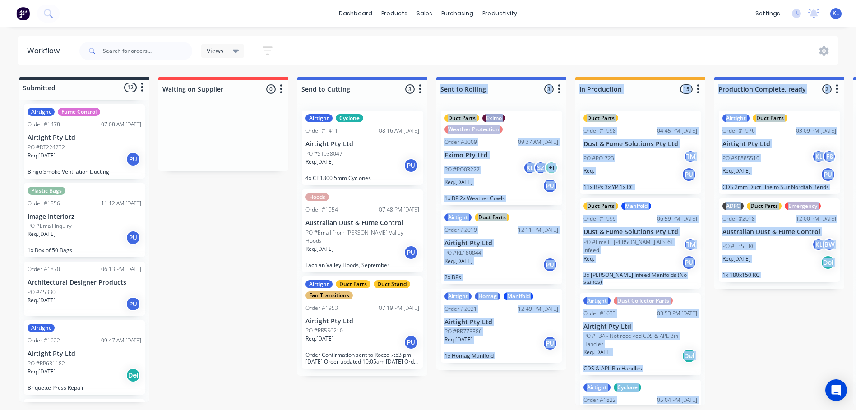
drag, startPoint x: 362, startPoint y: 412, endPoint x: 388, endPoint y: 382, distance: 39.7
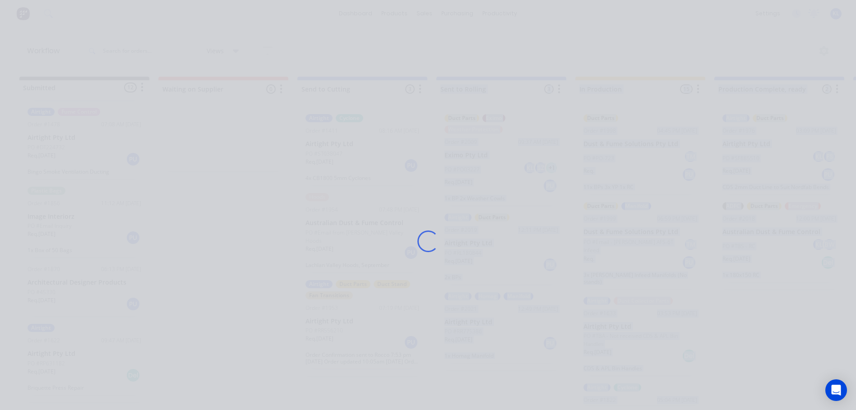
scroll to position [2, 479]
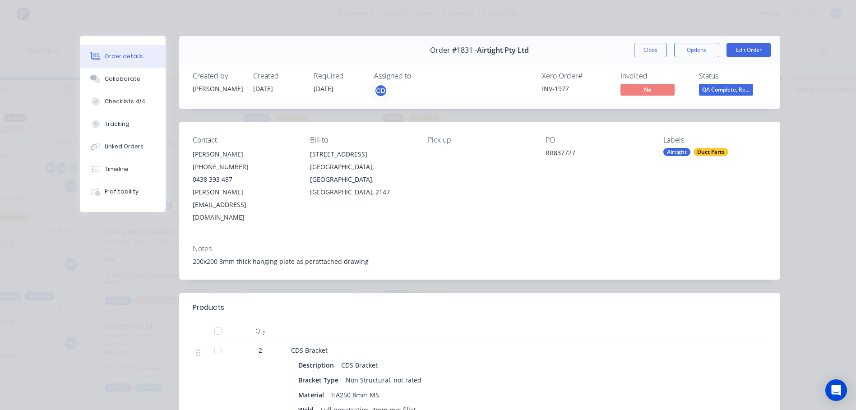
click at [84, 339] on div "Order #1831 - Airtight Pty Ltd Close Options Edit Order Created by [PERSON_NAME…" at bounding box center [430, 309] width 700 height 547
click at [638, 57] on div "Order #1831 - Airtight Pty Ltd Close Options Edit Order" at bounding box center [479, 50] width 601 height 28
click at [643, 48] on button "Close" at bounding box center [650, 50] width 33 height 14
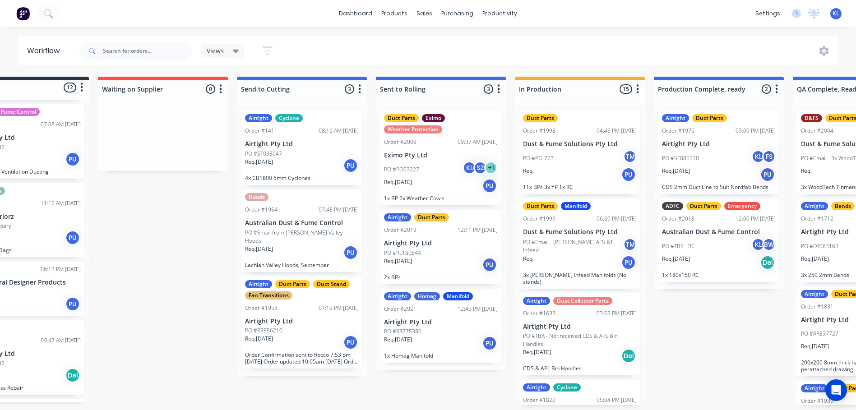
scroll to position [2, 0]
